Goal: Check status: Check status

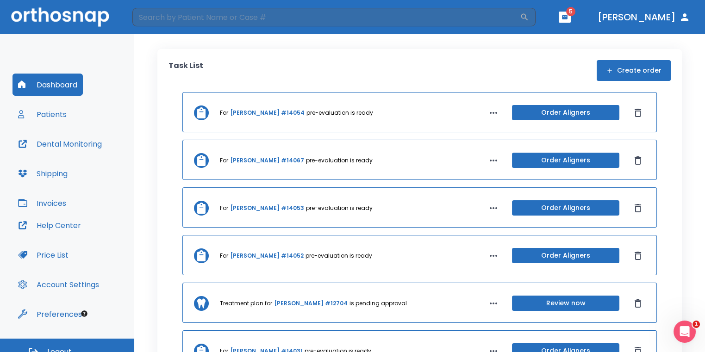
click at [402, 27] on header "​ 5 [PERSON_NAME]" at bounding box center [352, 17] width 705 height 34
drag, startPoint x: 413, startPoint y: 21, endPoint x: 462, endPoint y: 57, distance: 60.8
click at [413, 21] on input "search" at bounding box center [326, 17] width 388 height 19
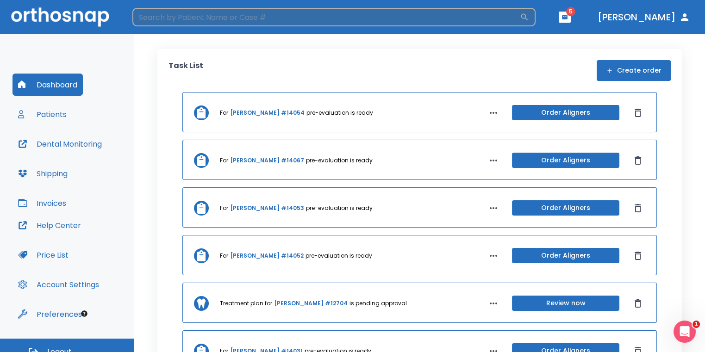
click at [418, 18] on input "search" at bounding box center [326, 17] width 388 height 19
type input "[PERSON_NAME]"
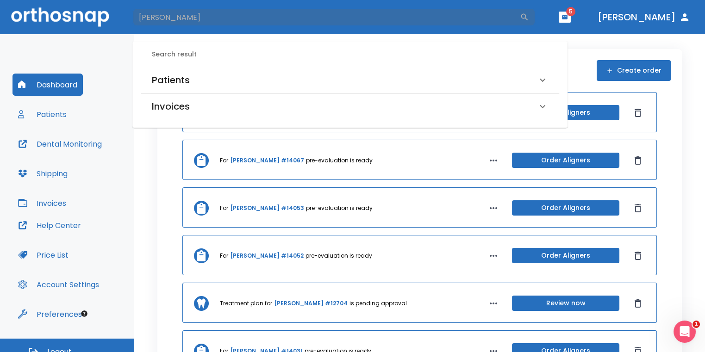
click at [294, 78] on div "Patients" at bounding box center [344, 80] width 385 height 15
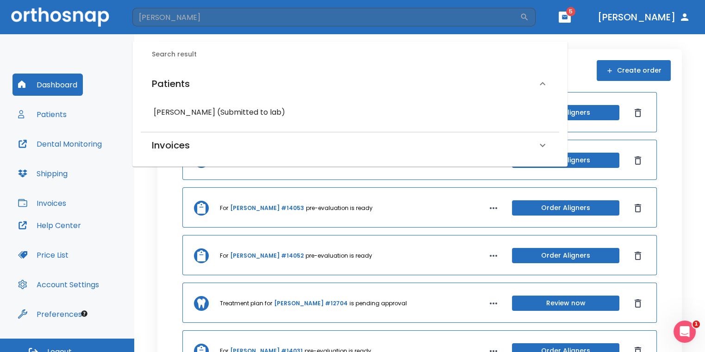
click at [263, 118] on h6 "[PERSON_NAME] (Submitted to lab)" at bounding box center [350, 112] width 393 height 13
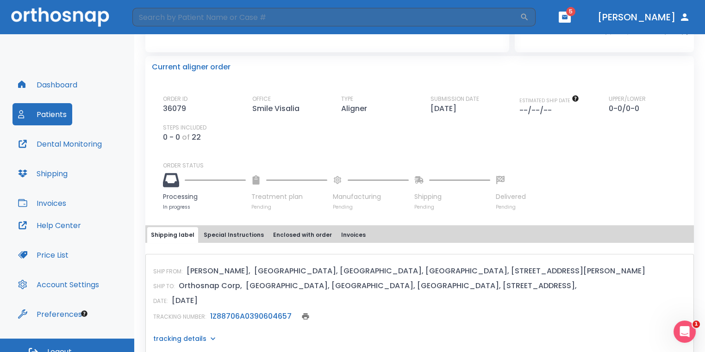
scroll to position [232, 0]
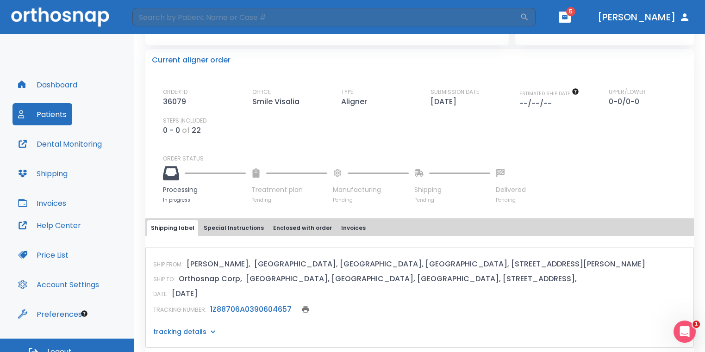
click at [276, 307] on link "1Z88706A0390604657" at bounding box center [250, 309] width 81 height 11
click at [571, 20] on button "button" at bounding box center [565, 17] width 12 height 11
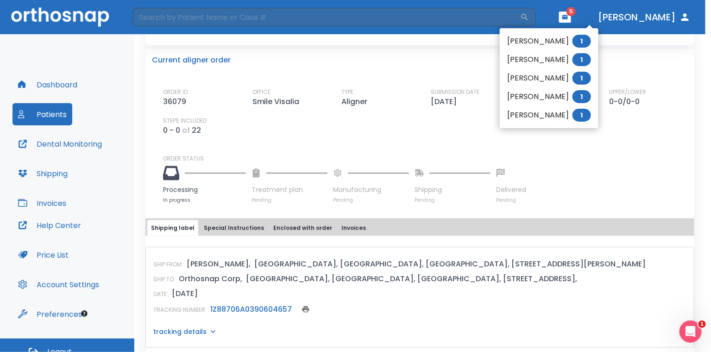
click at [477, 63] on div at bounding box center [355, 176] width 711 height 352
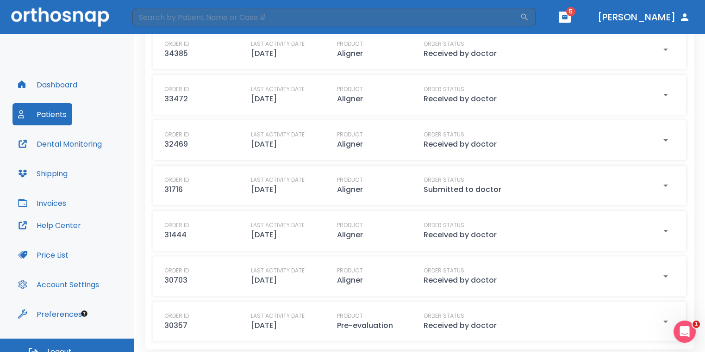
scroll to position [635, 0]
click at [697, 331] on div "At Orthosnap Case: 12330 [PERSON_NAME] ADD DENTAL MONITORING Actions Case Summa…" at bounding box center [419, 193] width 571 height 318
click at [687, 332] on icon "Open Intercom Messenger" at bounding box center [683, 330] width 15 height 15
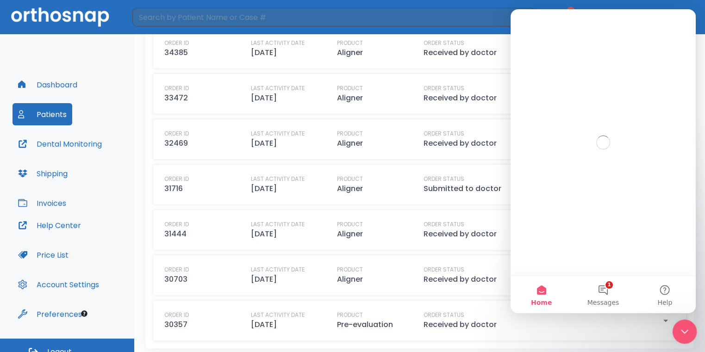
scroll to position [0, 0]
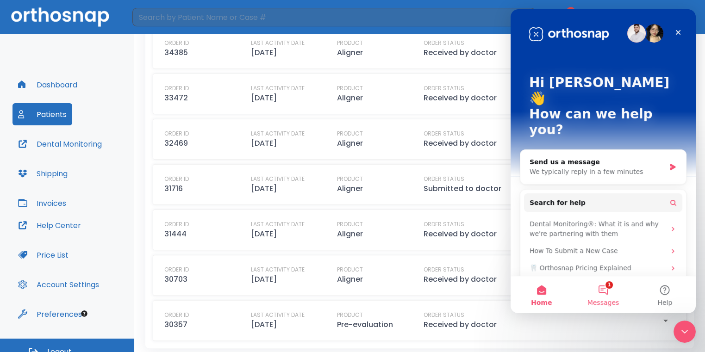
click at [608, 288] on button "1 Messages" at bounding box center [603, 294] width 62 height 37
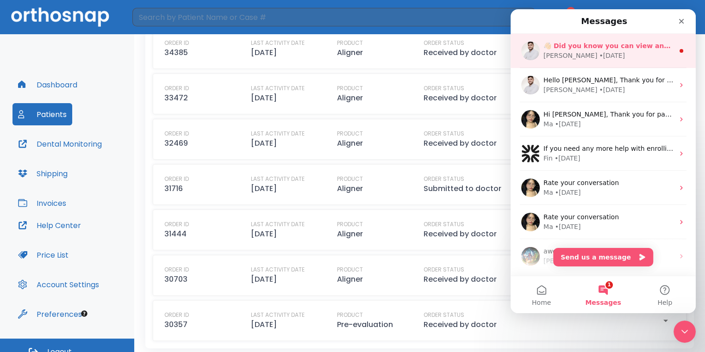
click at [626, 51] on div "[PERSON_NAME] • [DATE]" at bounding box center [609, 56] width 131 height 10
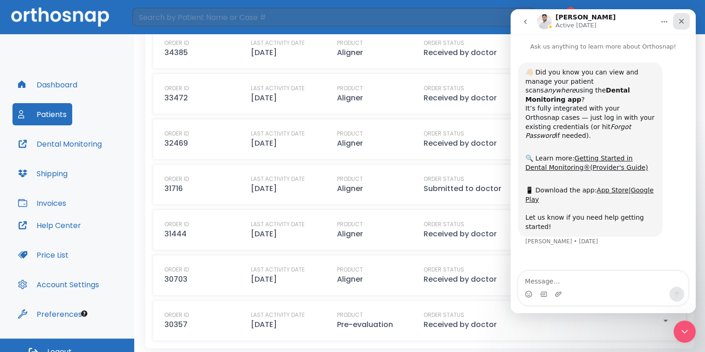
click at [685, 24] on div "Close" at bounding box center [681, 21] width 17 height 17
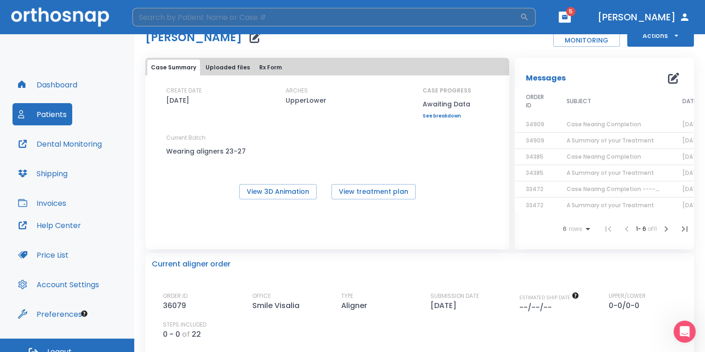
scroll to position [46, 0]
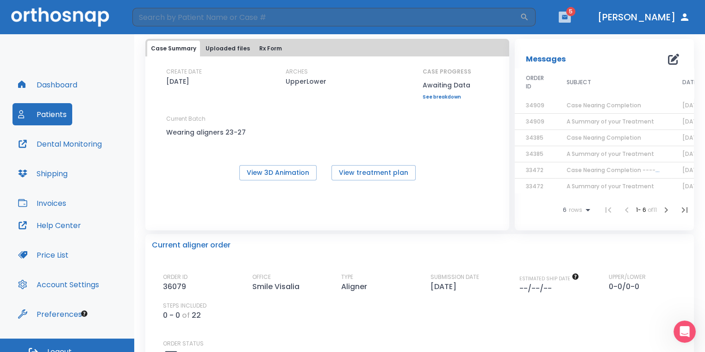
click at [568, 19] on icon "button" at bounding box center [565, 17] width 6 height 6
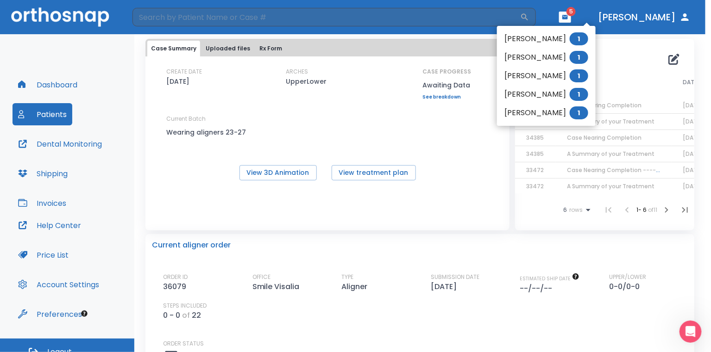
click at [547, 39] on li "[PERSON_NAME] 1" at bounding box center [546, 39] width 99 height 19
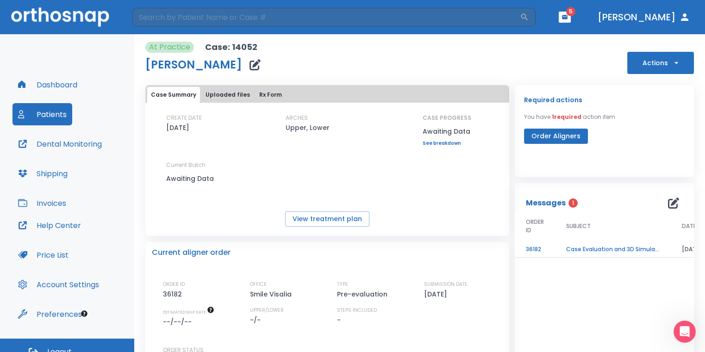
click at [586, 246] on td "Case Evaluation and 3D Simulation Ready" at bounding box center [613, 250] width 116 height 16
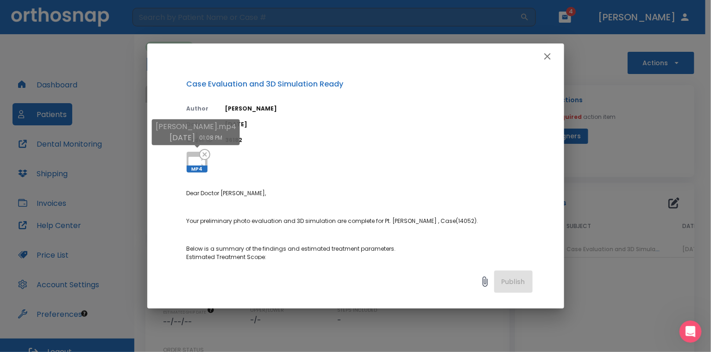
click at [187, 156] on icon at bounding box center [197, 162] width 22 height 22
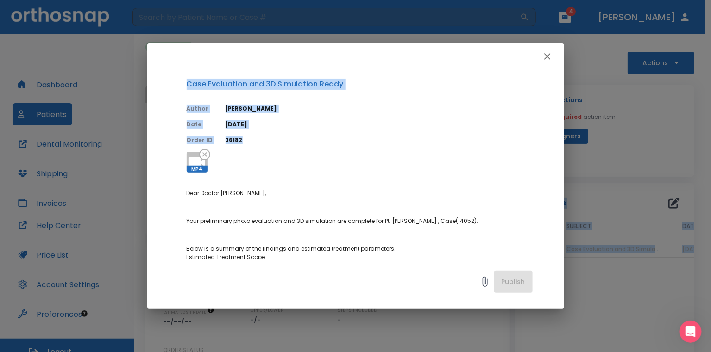
click at [710, 135] on html "​ 4 [PERSON_NAME] Dashboard Patients Dental Monitoring Shipping Invoices Help C…" at bounding box center [355, 176] width 711 height 352
click at [551, 56] on icon "button" at bounding box center [547, 56] width 11 height 11
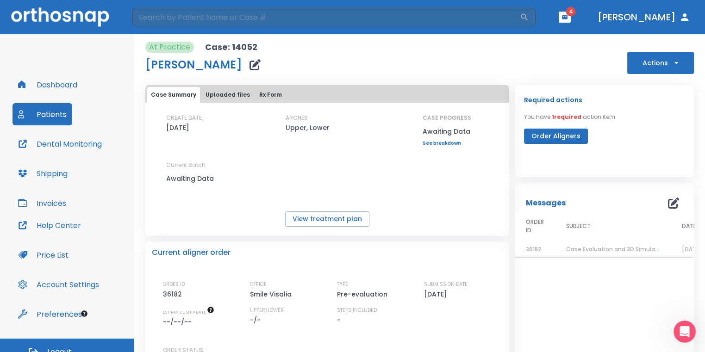
click at [374, 181] on div "CREATE DATE [DATE] ARCHES Upper, Lower CASE PROGRESS Awaiting Data Upper progre…" at bounding box center [327, 153] width 364 height 79
